Goal: Find specific page/section: Find specific page/section

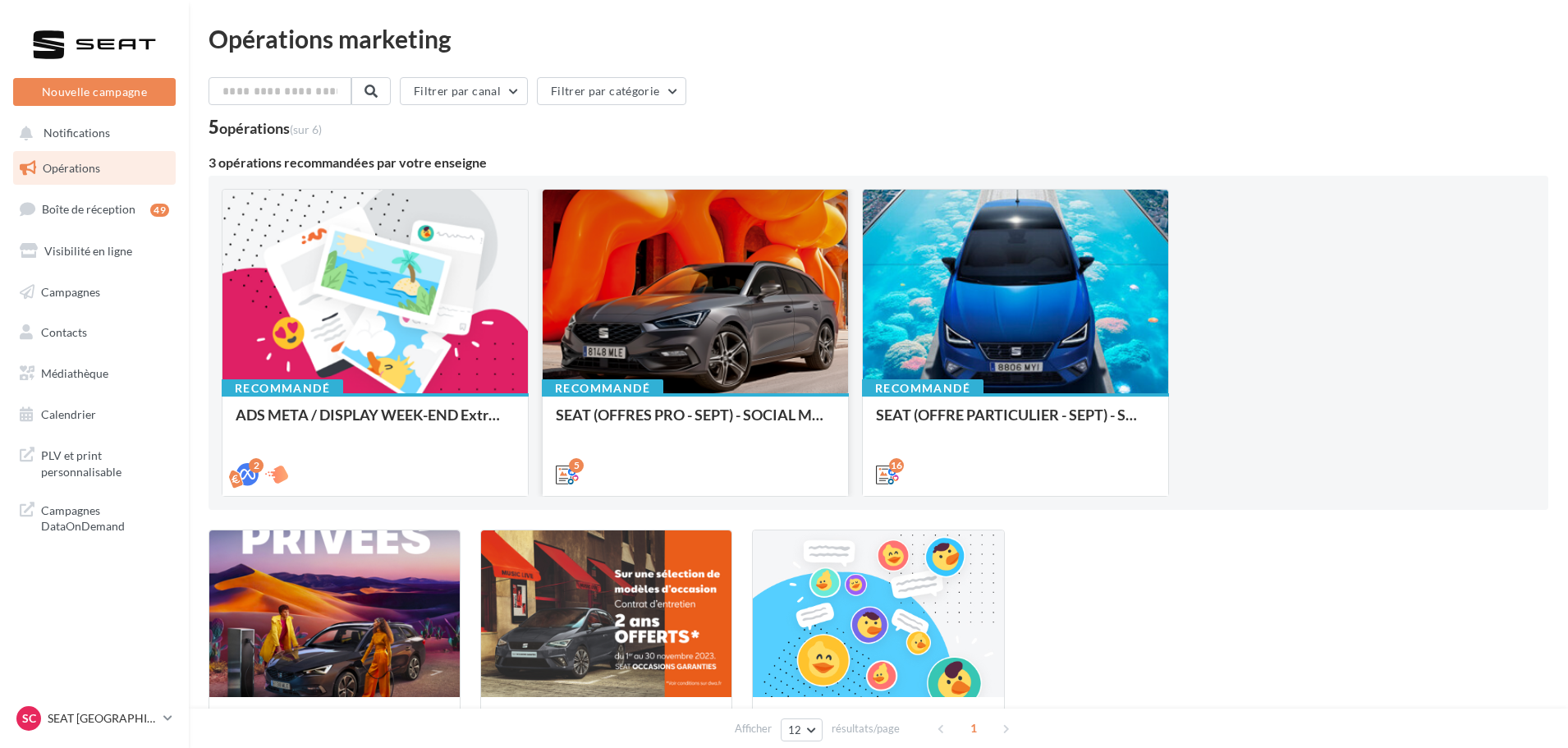
click at [726, 341] on div at bounding box center [695, 292] width 305 height 206
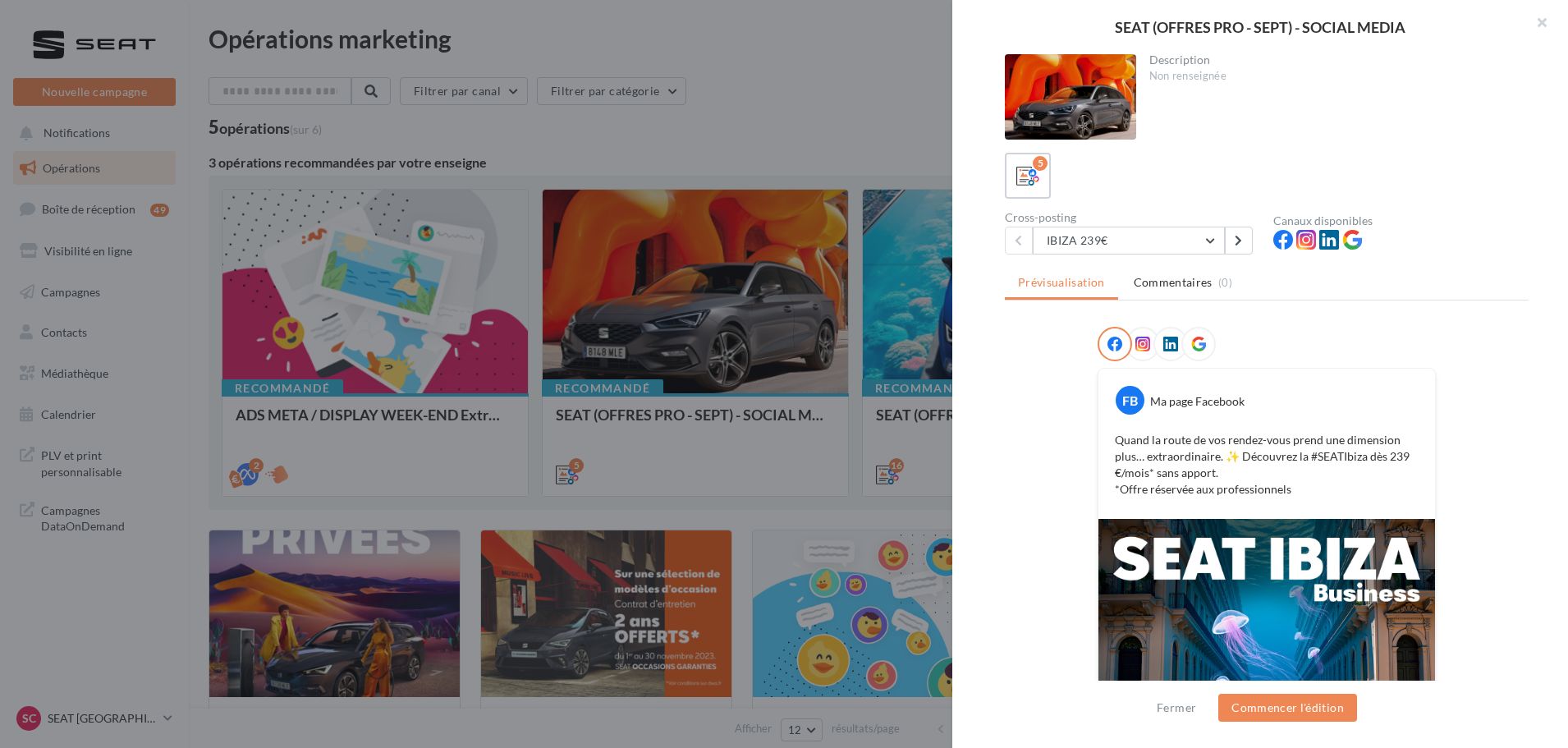
click at [923, 327] on div at bounding box center [784, 374] width 1568 height 748
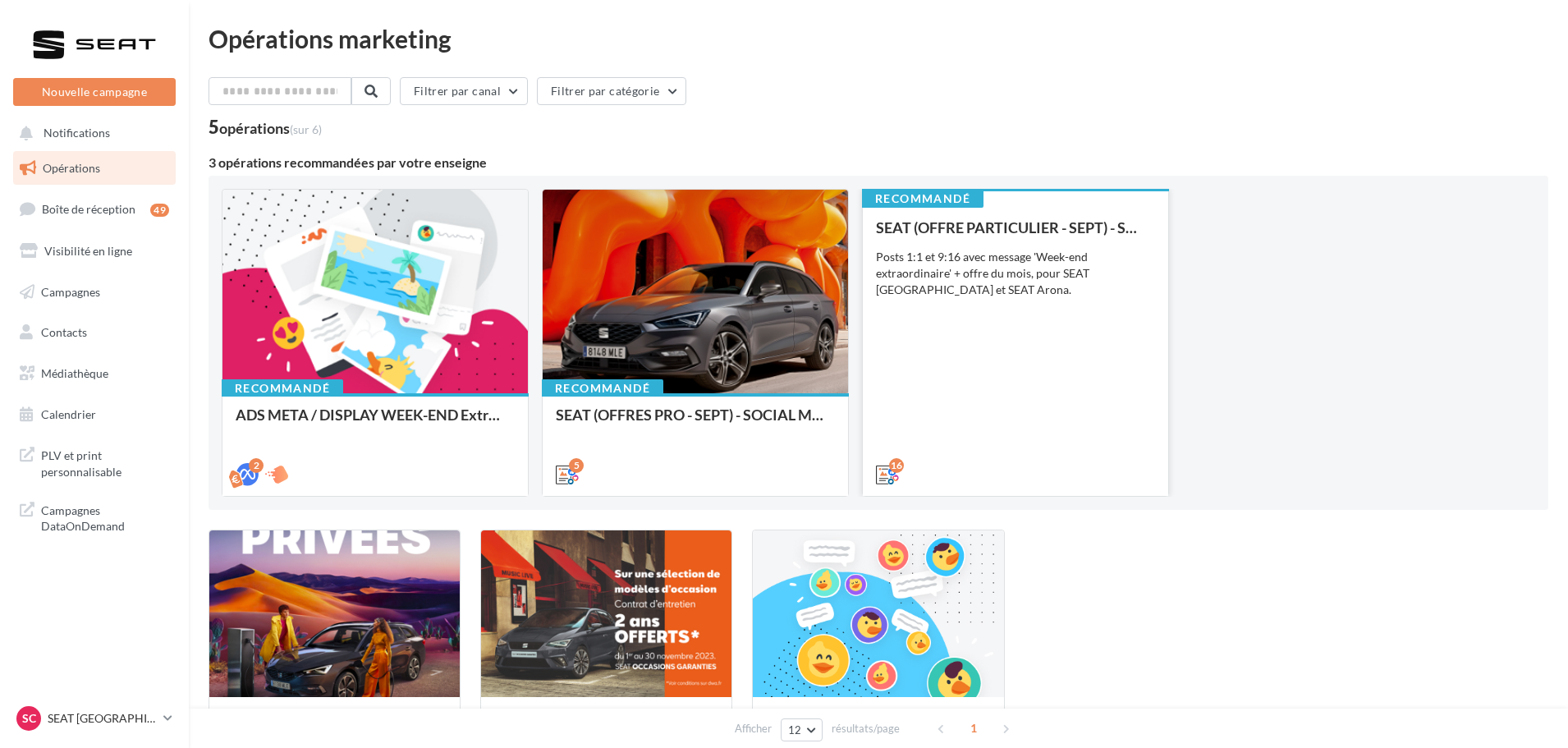
click at [1004, 326] on div "SEAT (OFFRE PARTICULIER - SEPT) - SOCIAL MEDIA Posts 1:1 et 9:16 avec message '…" at bounding box center [1015, 350] width 279 height 262
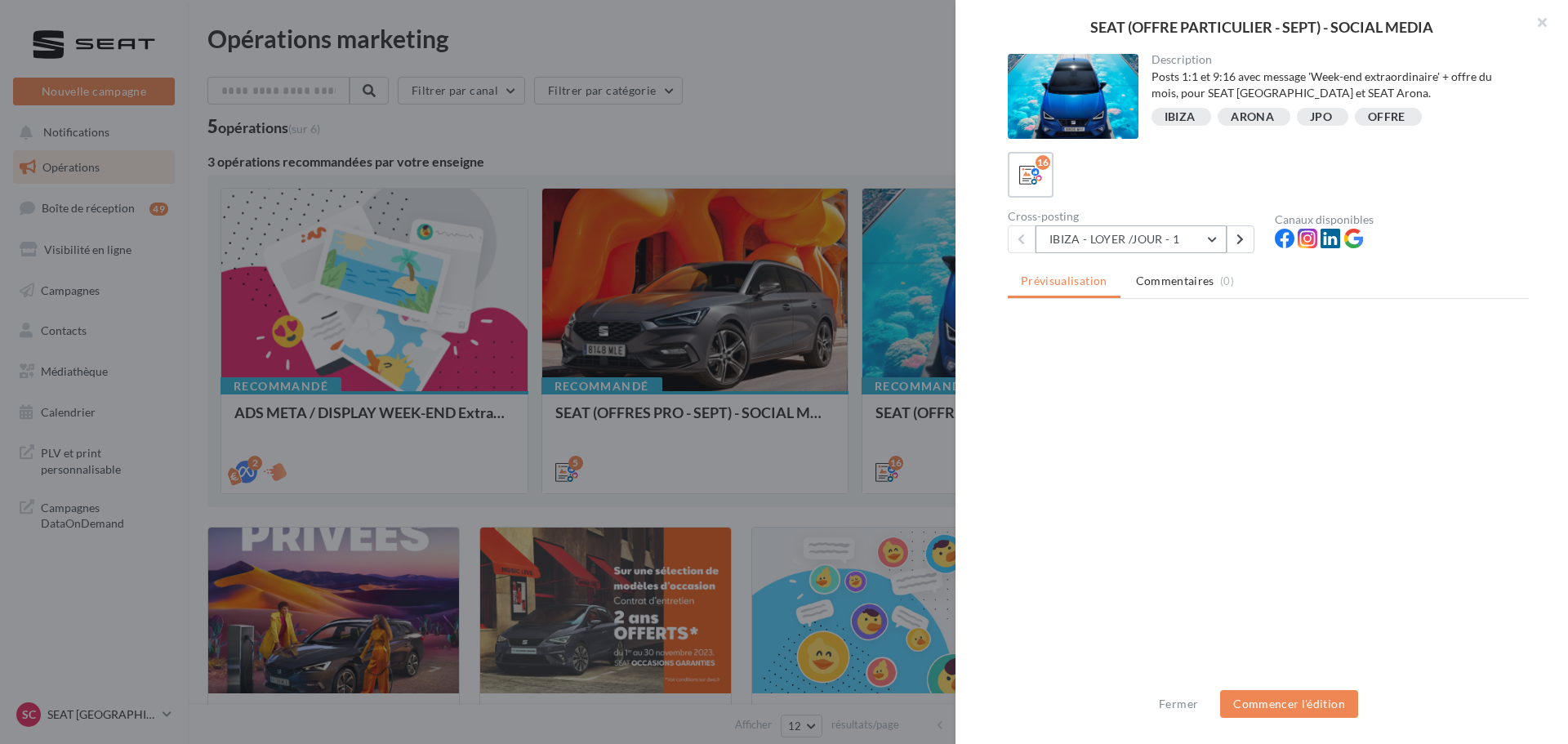
click at [1218, 232] on button "IBIZA - LOYER /JOUR - 1" at bounding box center [1130, 239] width 191 height 28
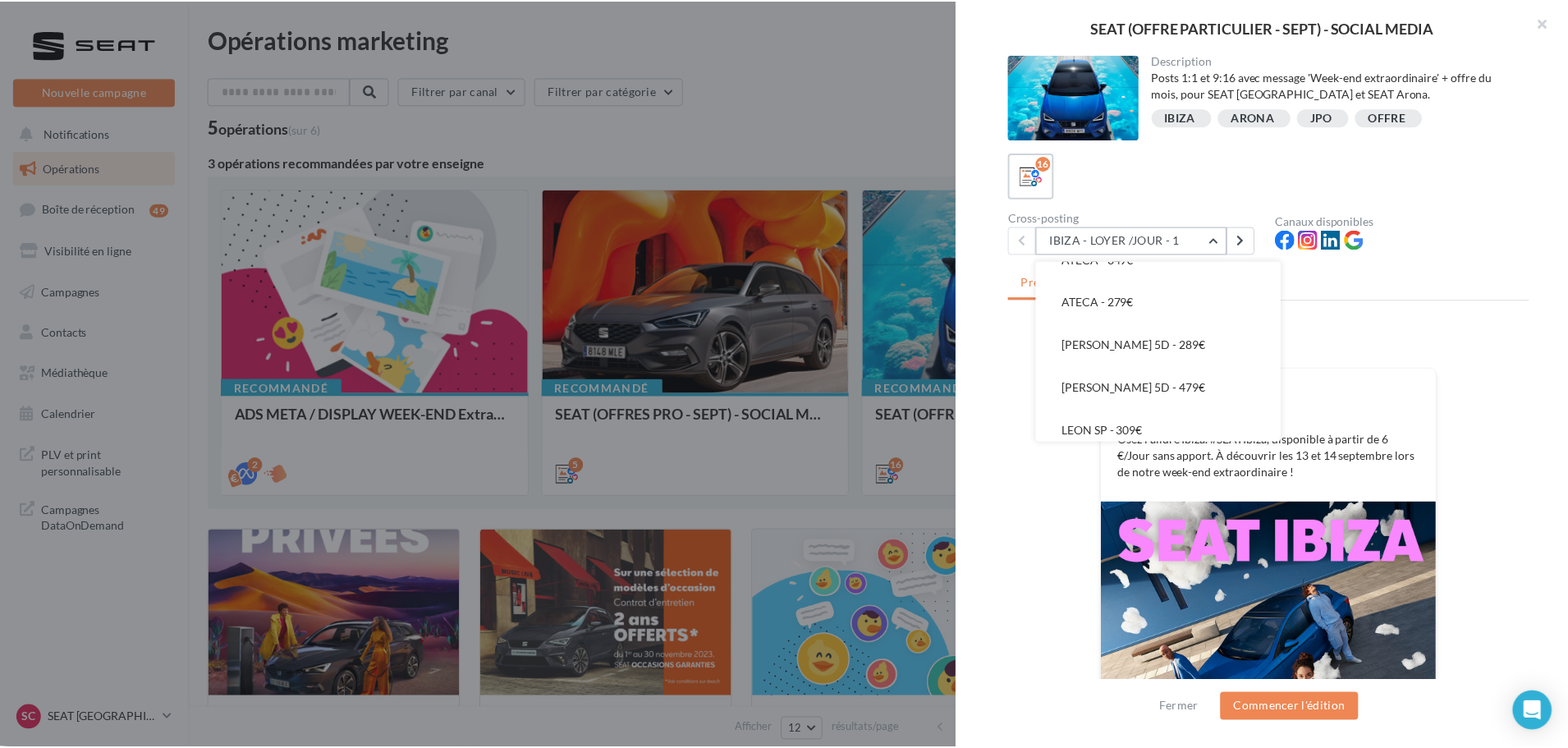
scroll to position [535, 0]
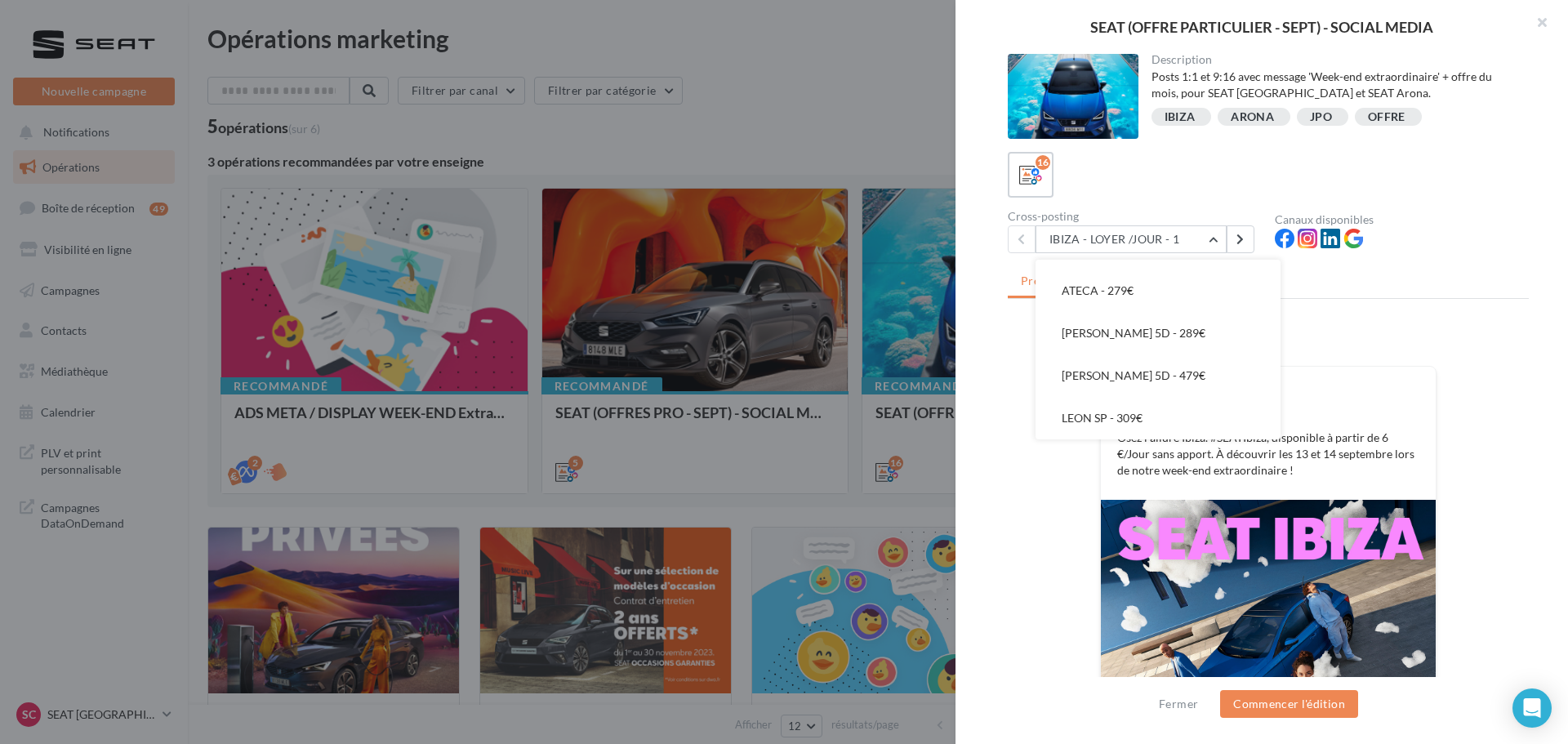
click at [742, 501] on div at bounding box center [784, 372] width 1568 height 744
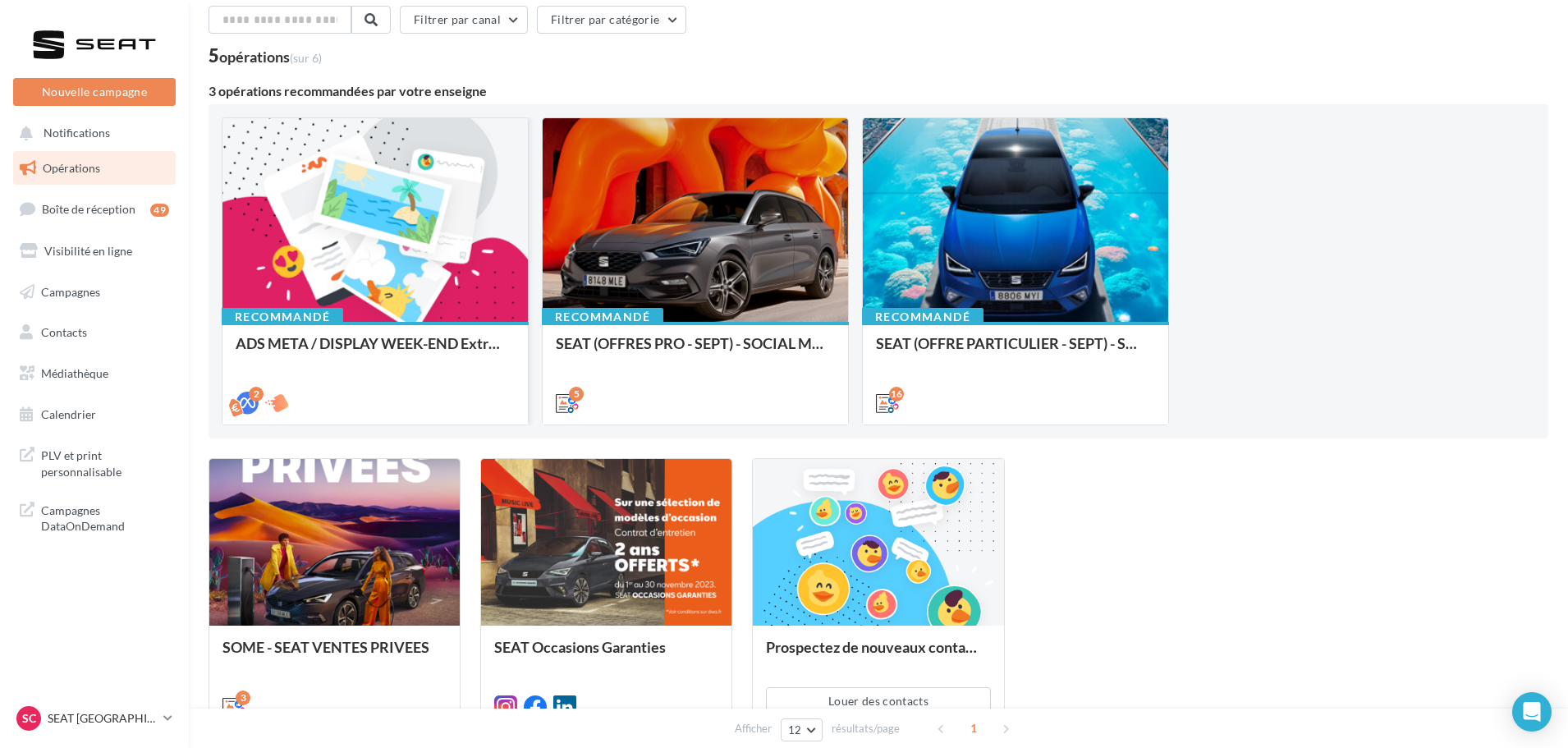
scroll to position [0, 0]
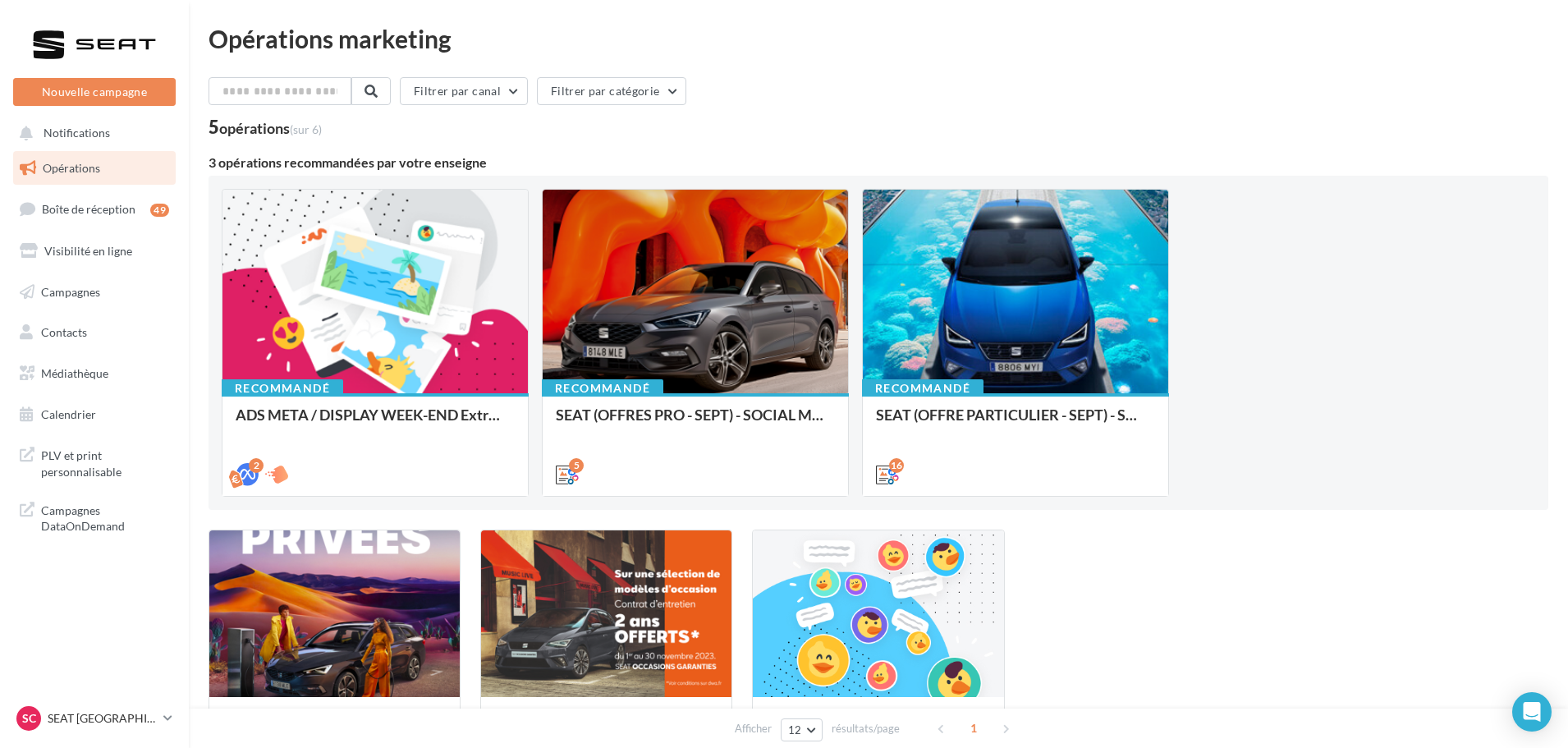
click at [59, 392] on ul "Opérations Boîte de réception 49 Visibilité en ligne Campagnes Contacts Mes cib…" at bounding box center [95, 291] width 175 height 294
click at [73, 371] on span "Médiathèque" at bounding box center [74, 373] width 67 height 14
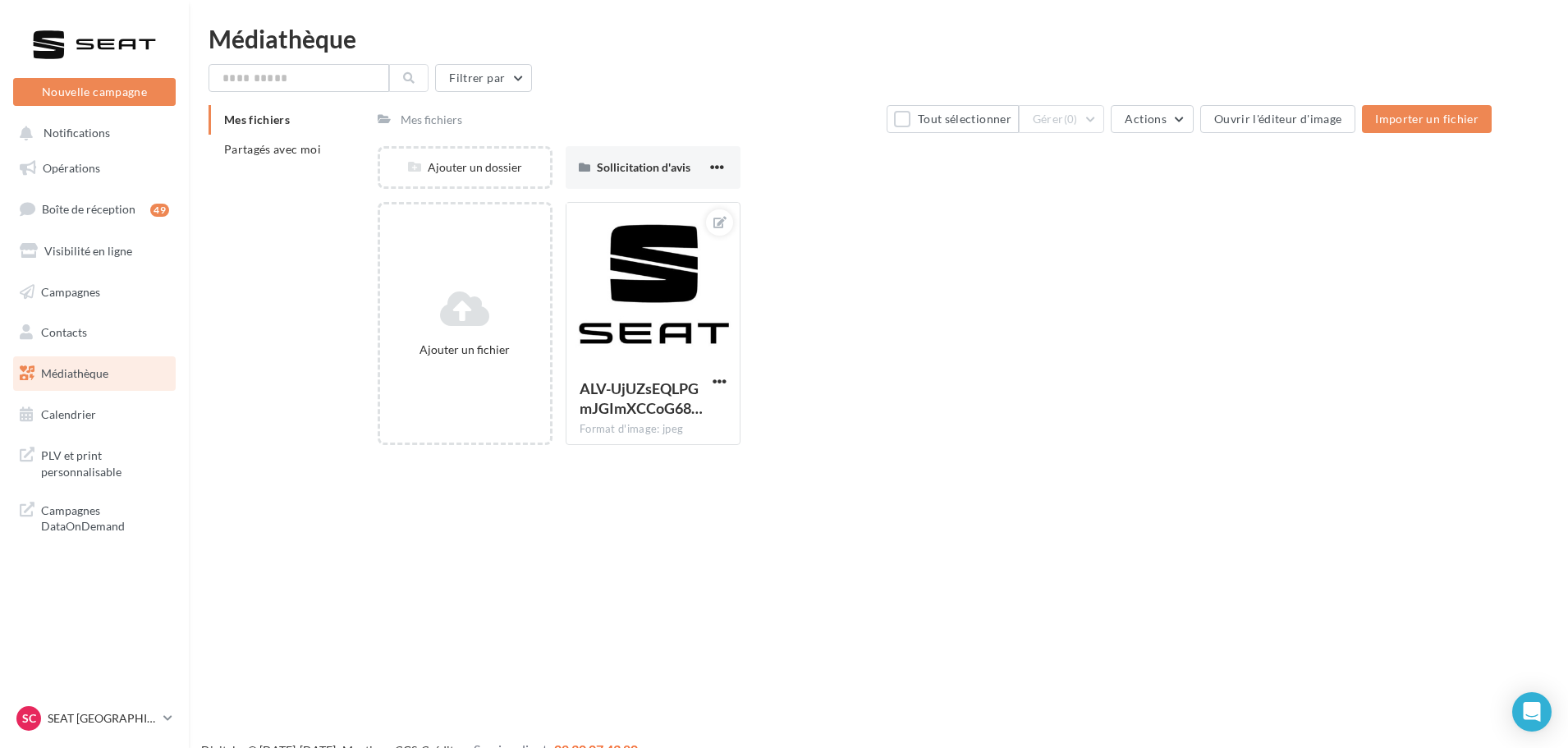
click at [275, 171] on div "Mes fichiers Partagés avec moi" at bounding box center [293, 141] width 170 height 72
click at [283, 157] on li "Partagés avec moi" at bounding box center [287, 149] width 156 height 29
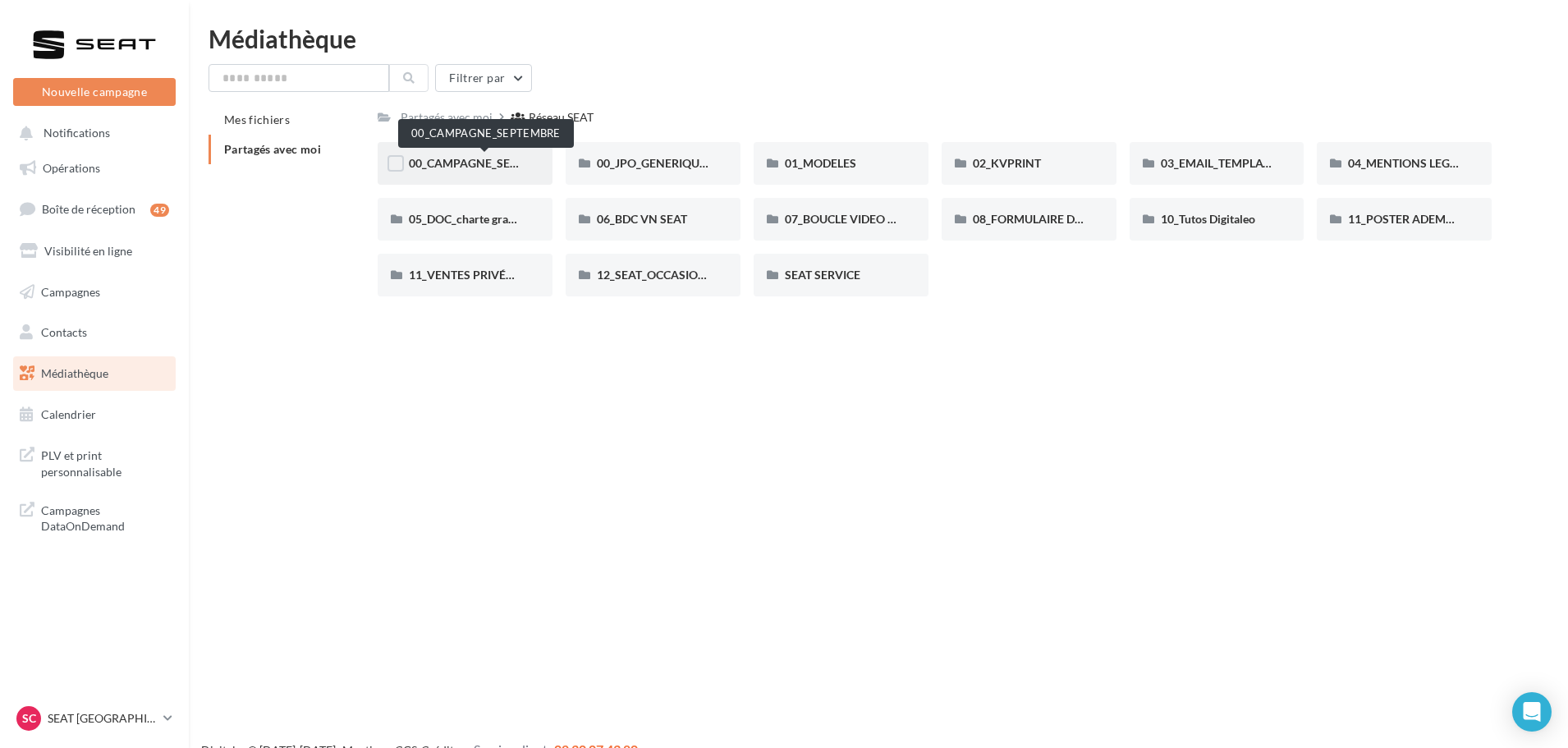
click at [496, 164] on span "00_CAMPAGNE_SEPTEMBRE" at bounding box center [486, 163] width 154 height 14
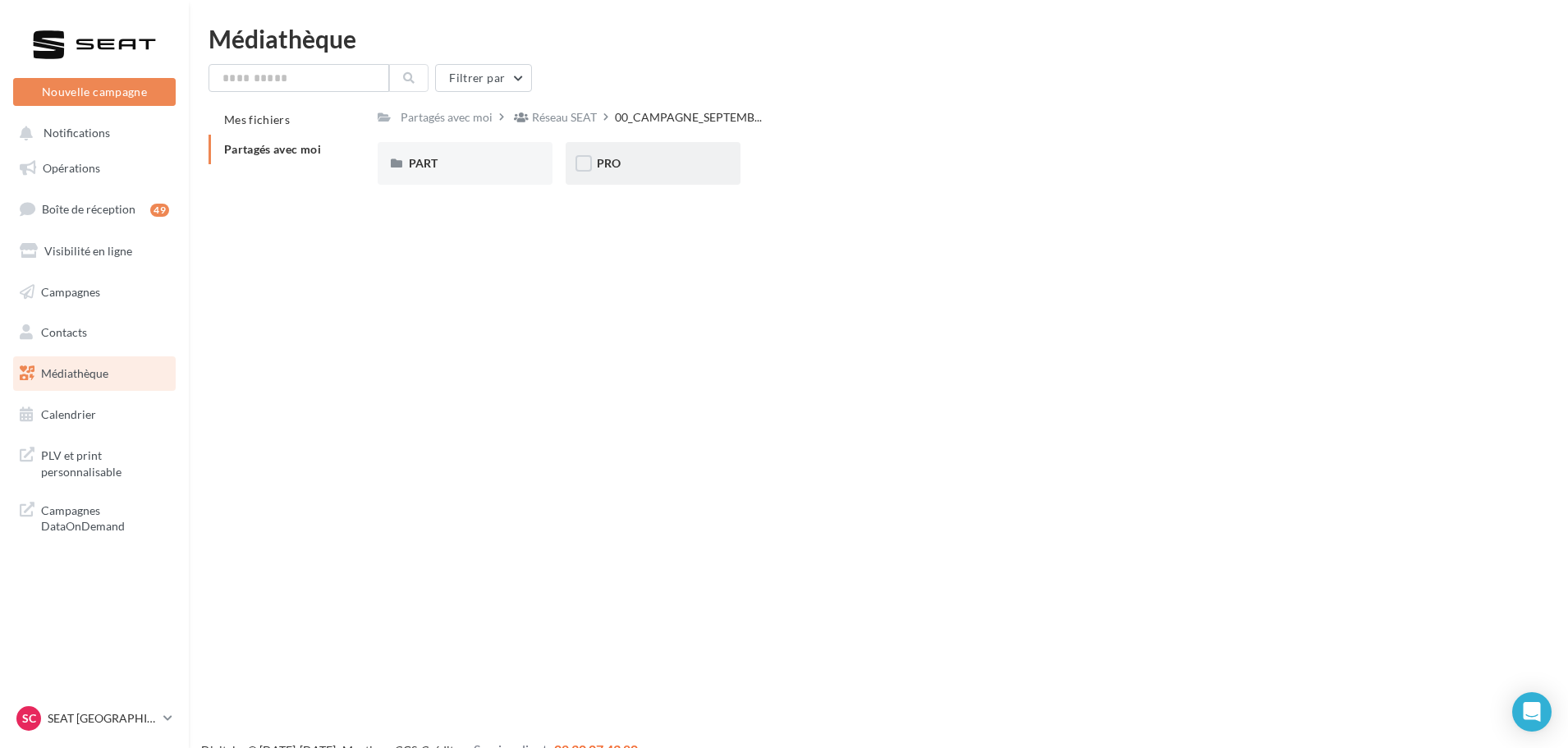
click at [633, 175] on div "PRO" at bounding box center [652, 164] width 174 height 43
click at [696, 112] on span "00_CAMPAGNE_SEPTEMB..." at bounding box center [691, 117] width 147 height 17
click at [848, 171] on div "IBIZA" at bounding box center [840, 163] width 112 height 17
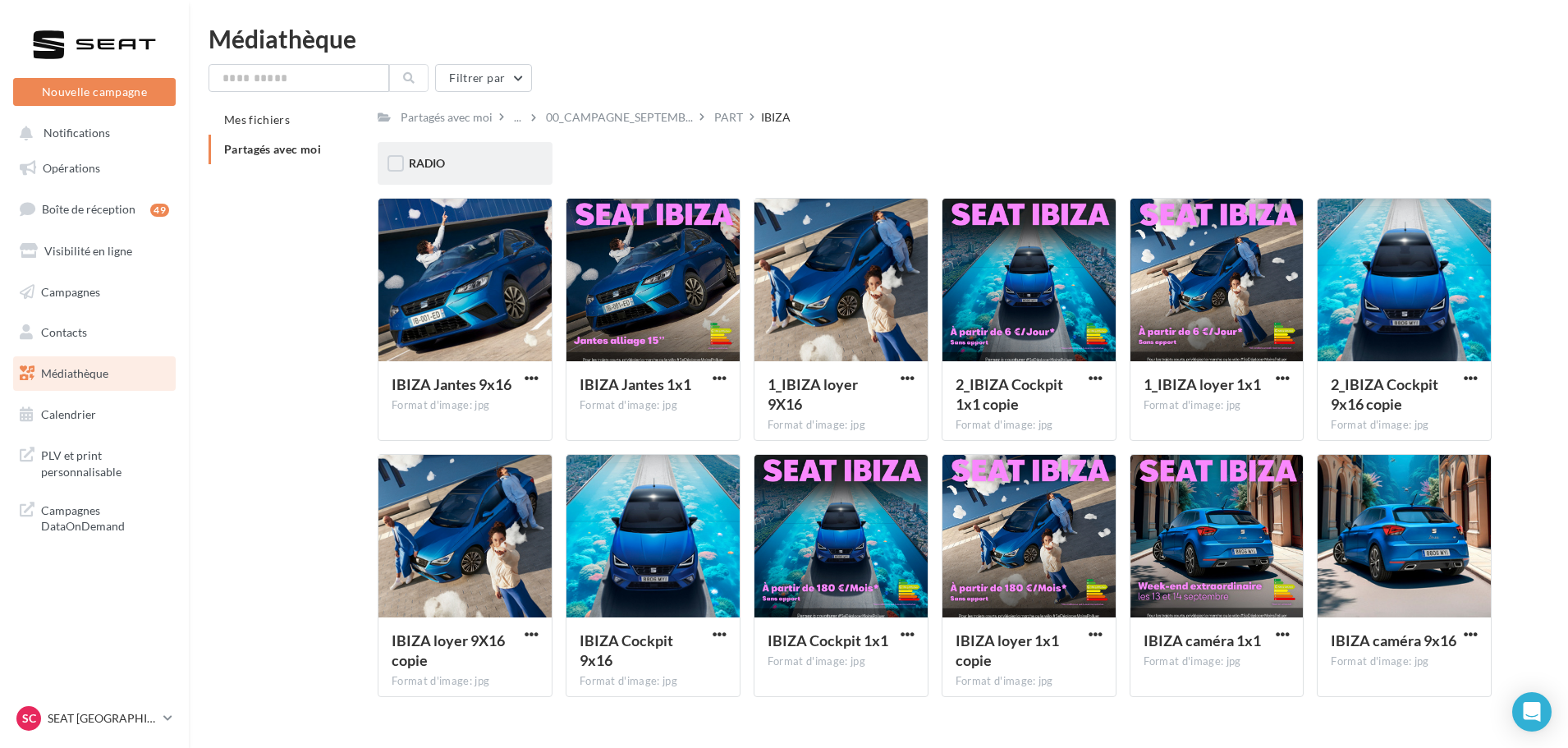
click at [467, 169] on div "RADIO" at bounding box center [465, 163] width 112 height 17
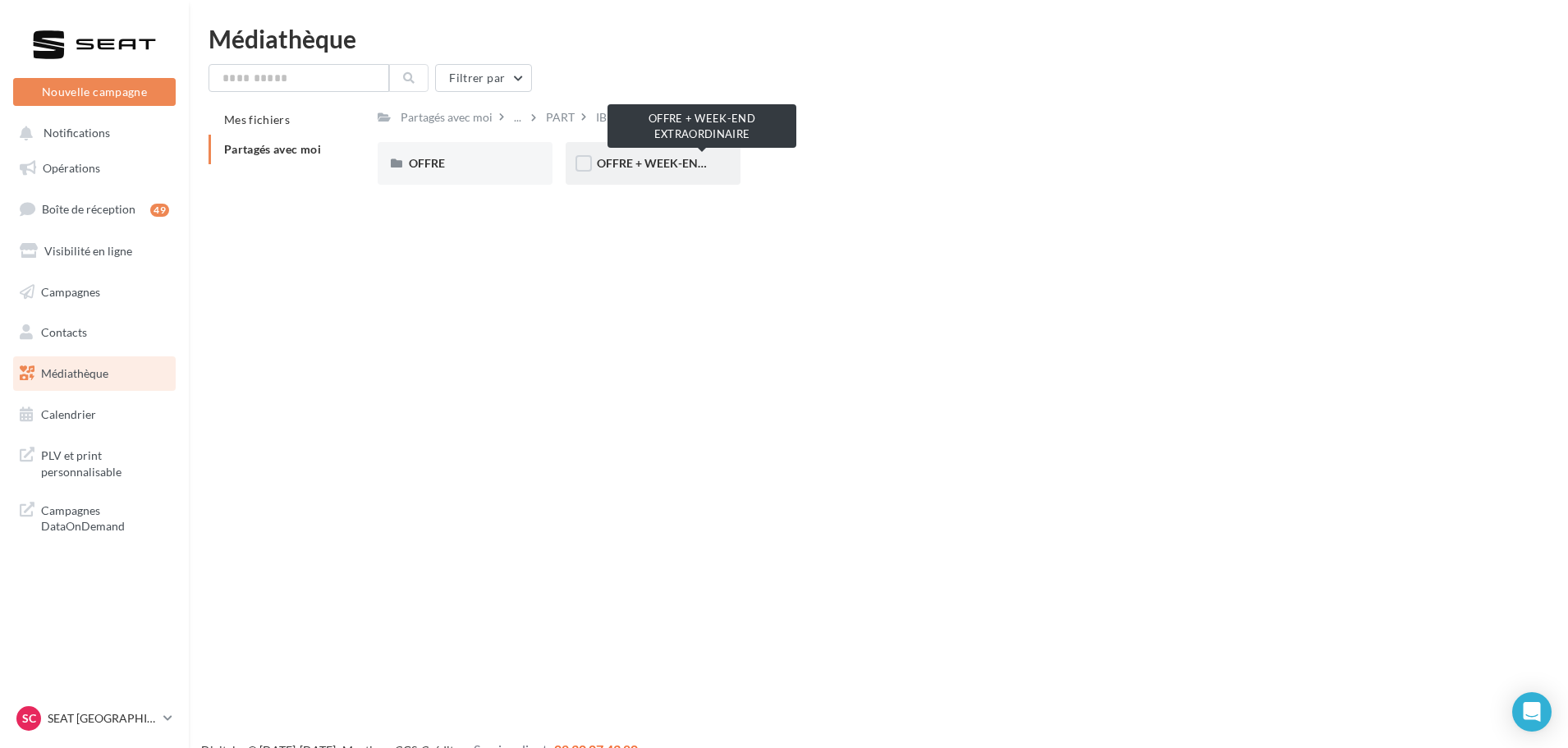
click at [657, 158] on span "OFFRE + WEEK-END EXTRAORDINAIRE" at bounding box center [702, 163] width 211 height 14
click at [657, 158] on div "WAV" at bounding box center [652, 163] width 112 height 17
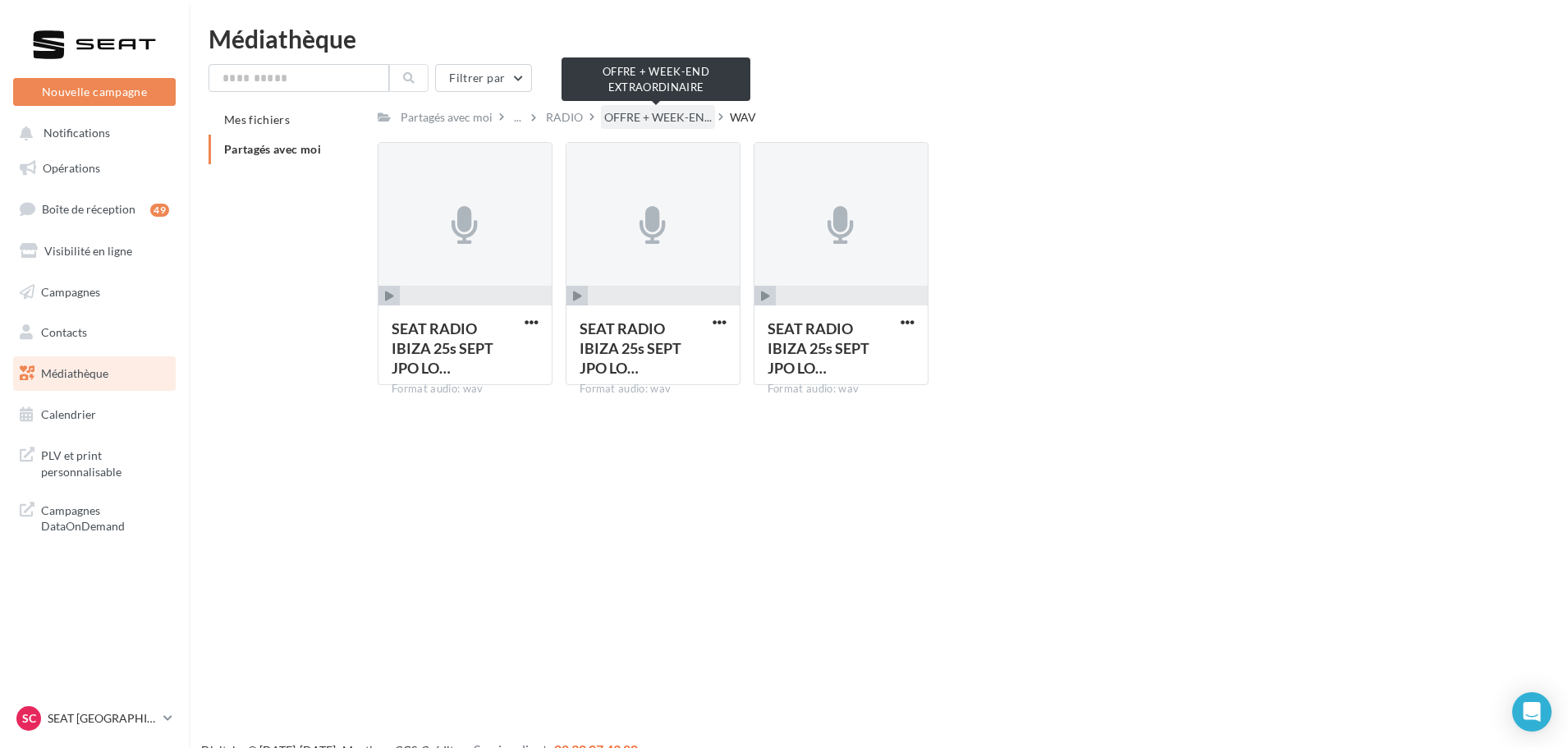
click at [680, 119] on span "OFFRE + WEEK-EN..." at bounding box center [658, 117] width 107 height 17
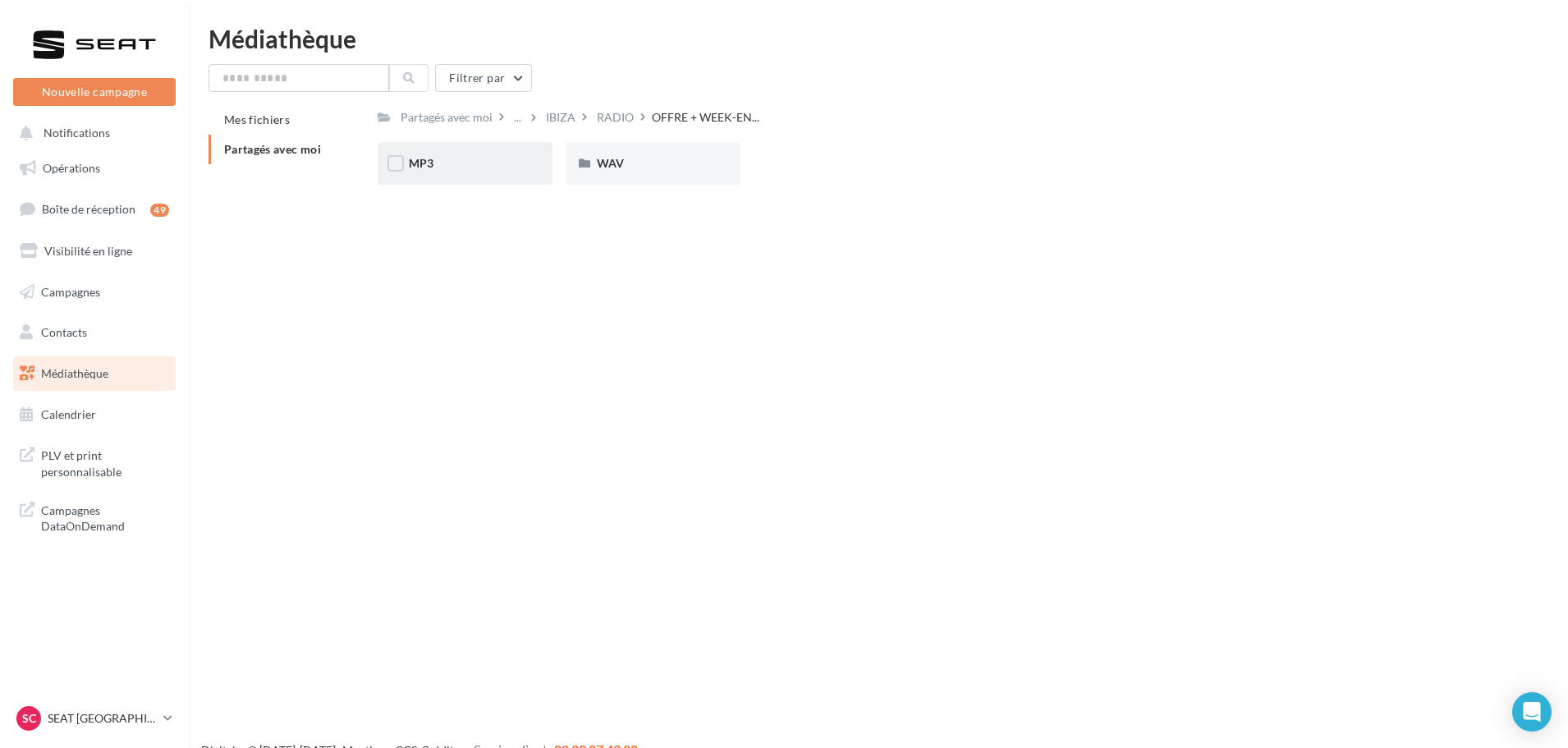
click at [473, 175] on div "MP3" at bounding box center [465, 164] width 174 height 43
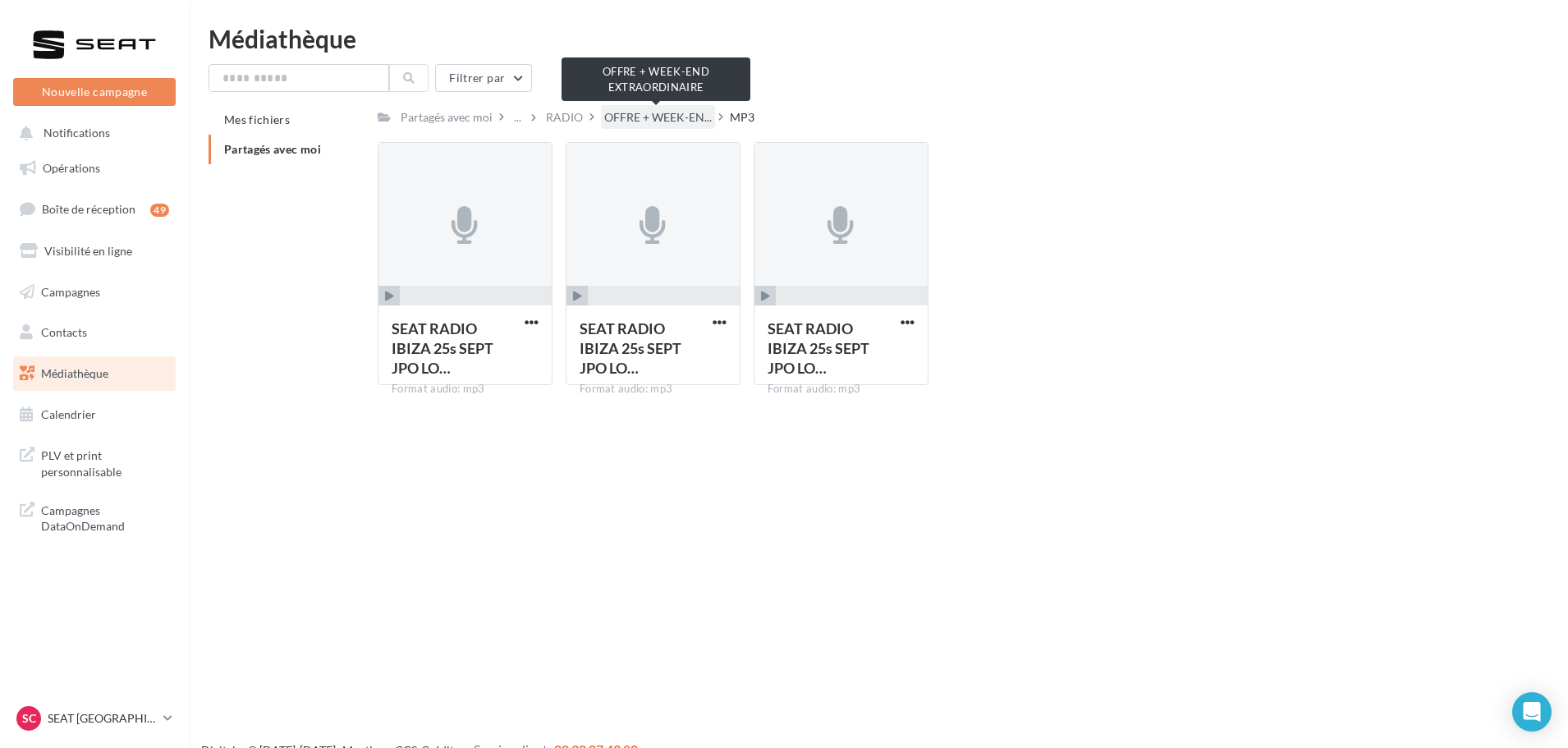
click at [683, 120] on span "OFFRE + WEEK-EN..." at bounding box center [658, 117] width 107 height 17
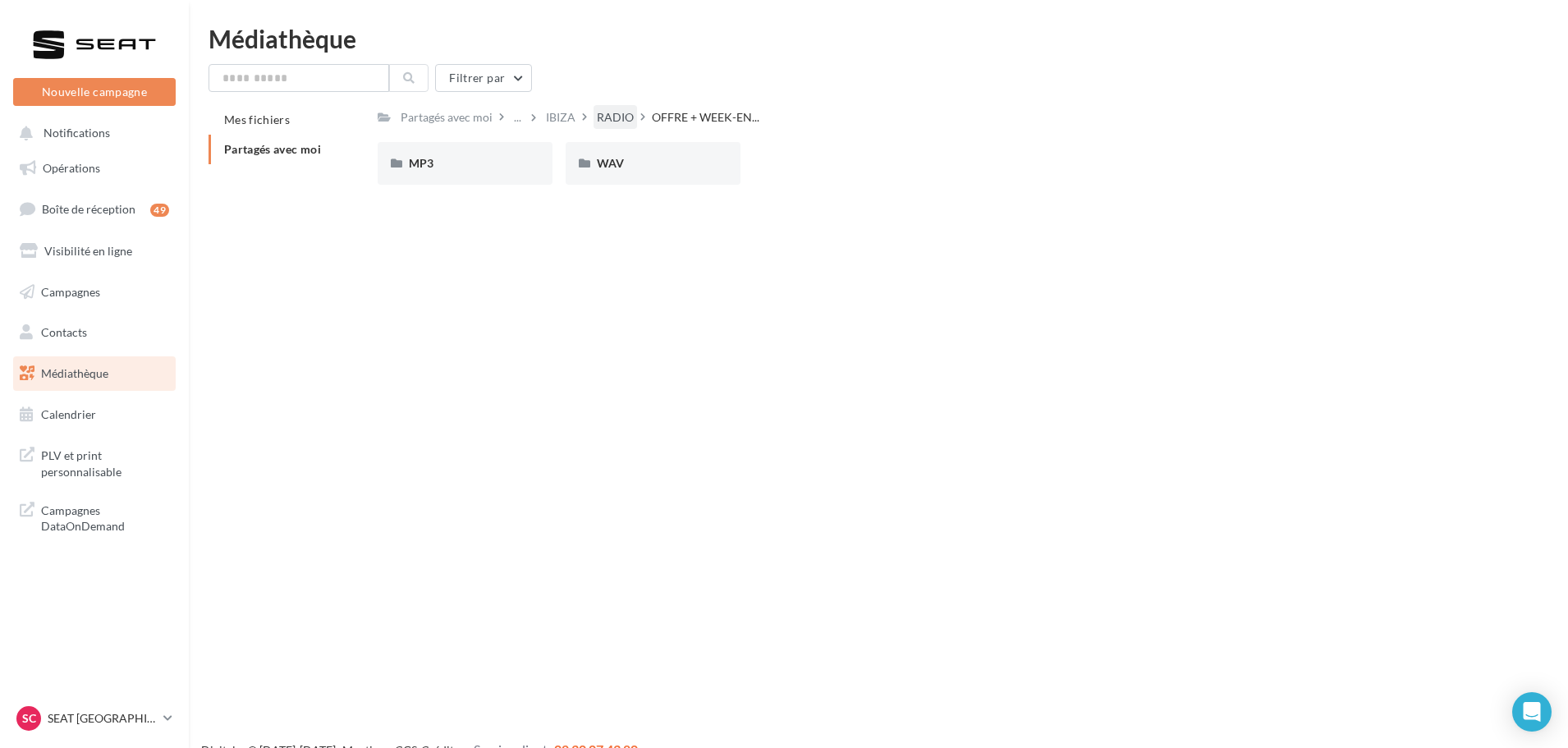
click at [613, 118] on div "RADIO" at bounding box center [615, 117] width 37 height 17
